Goal: Check status: Check status

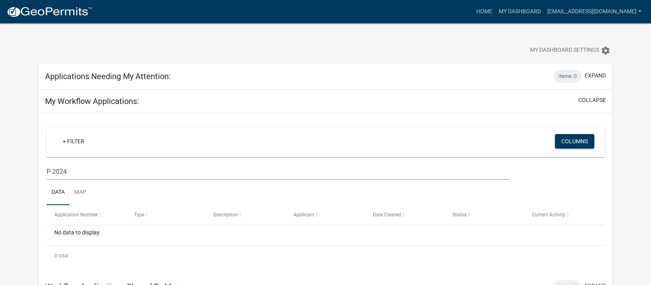
scroll to position [322, 0]
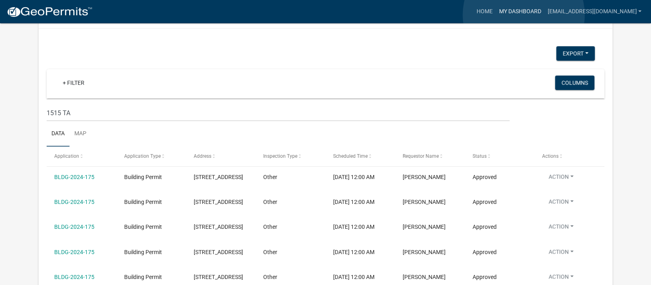
click at [524, 15] on link "My Dashboard" at bounding box center [520, 11] width 49 height 15
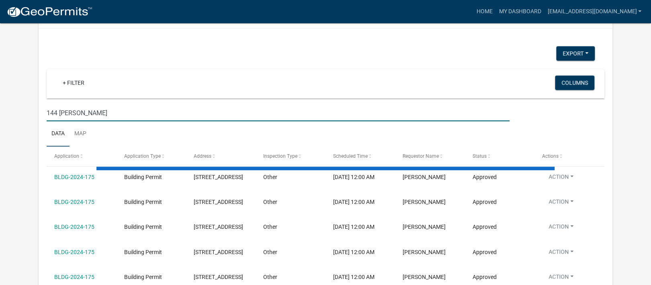
scroll to position [302, 0]
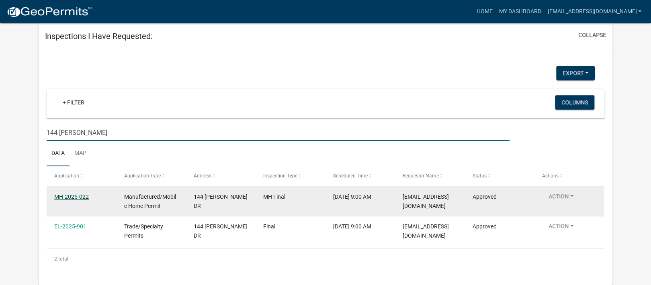
type input "144 [PERSON_NAME]"
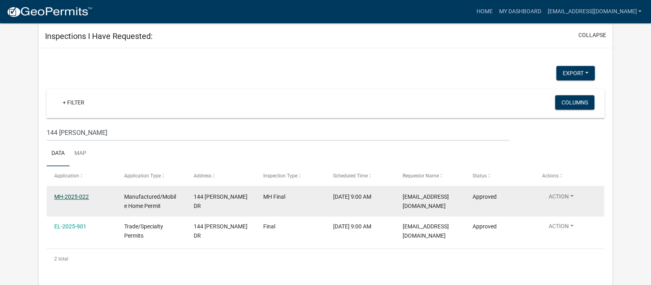
click at [79, 199] on link "MH-2025-022" at bounding box center [71, 197] width 35 height 6
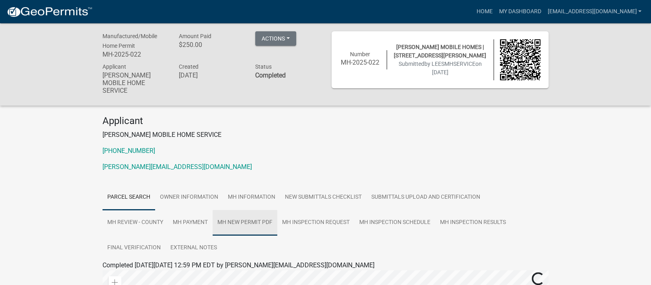
click at [257, 213] on link "MH NEW Permit PDF" at bounding box center [245, 223] width 65 height 26
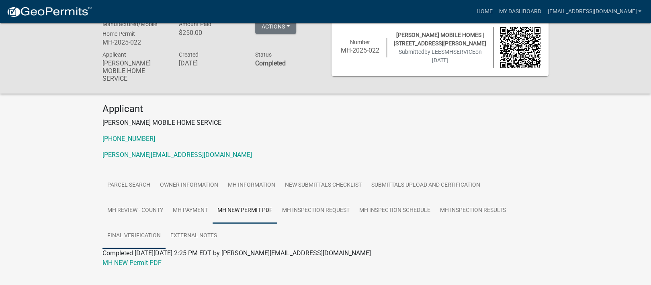
scroll to position [23, 0]
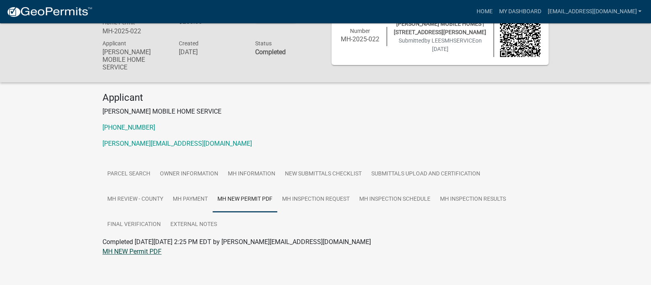
click at [152, 248] on link "MH NEW Permit PDF" at bounding box center [132, 252] width 59 height 8
